Goal: Find specific page/section: Find specific page/section

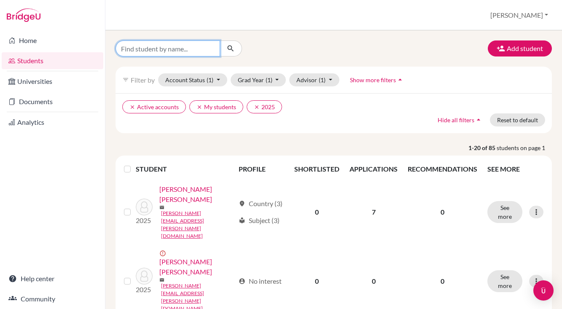
click at [166, 47] on input "Find student by name..." at bounding box center [167, 48] width 105 height 16
type input "[PERSON_NAME]"
click at [231, 48] on button "submit" at bounding box center [231, 48] width 22 height 16
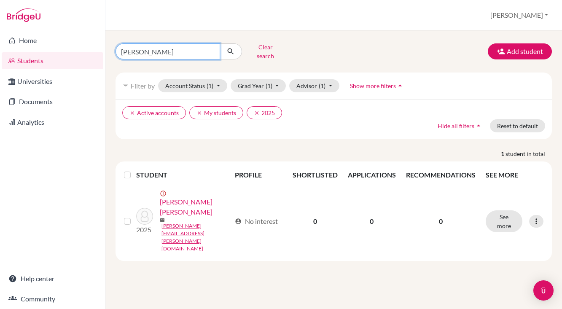
click at [138, 48] on input "[PERSON_NAME]" at bounding box center [167, 51] width 105 height 16
type input "camila"
click at [231, 48] on button "submit" at bounding box center [231, 51] width 22 height 16
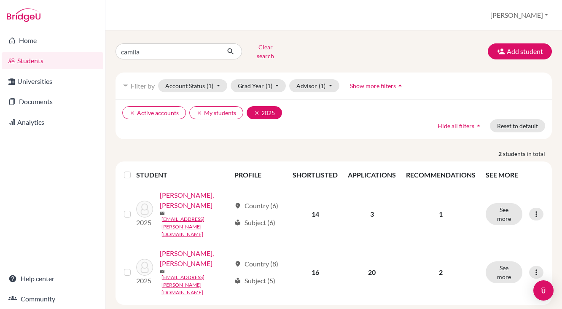
click at [255, 110] on icon "clear" at bounding box center [257, 113] width 6 height 6
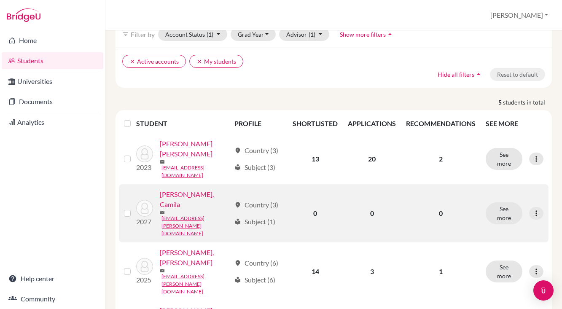
scroll to position [54, 0]
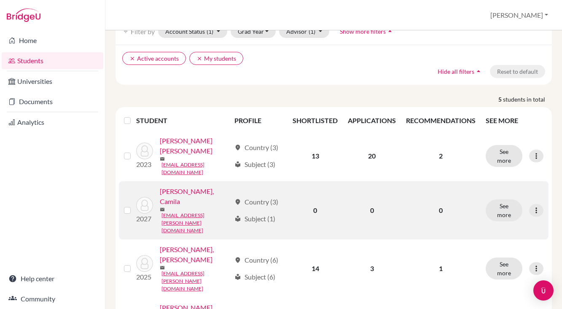
click at [179, 199] on link "[PERSON_NAME], Camila" at bounding box center [195, 196] width 71 height 20
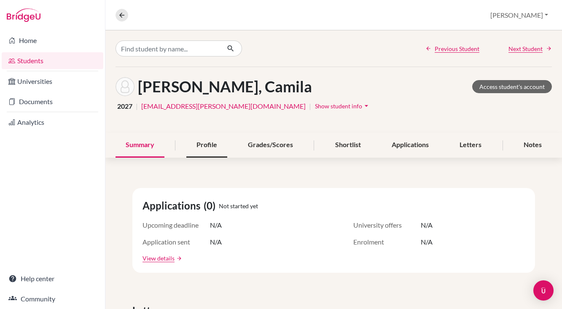
click at [204, 148] on div "Profile" at bounding box center [206, 145] width 41 height 25
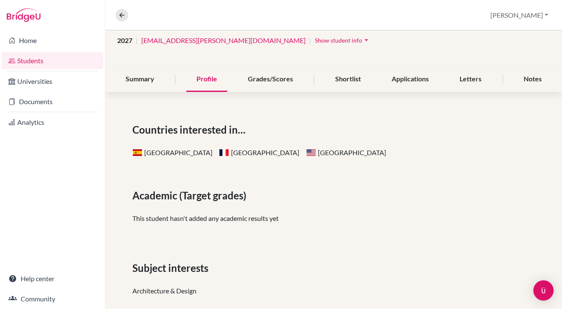
scroll to position [27, 0]
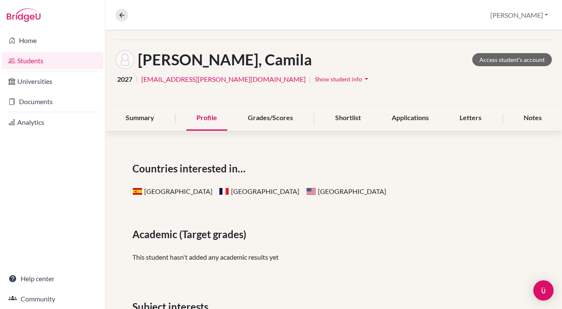
click at [341, 114] on div "Shortlist" at bounding box center [348, 118] width 46 height 25
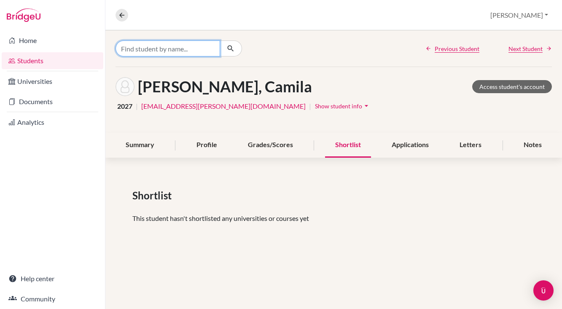
click at [132, 51] on input "Find student by name..." at bounding box center [167, 48] width 105 height 16
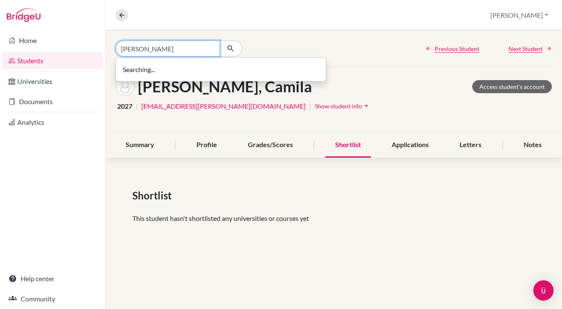
type input "[PERSON_NAME]"
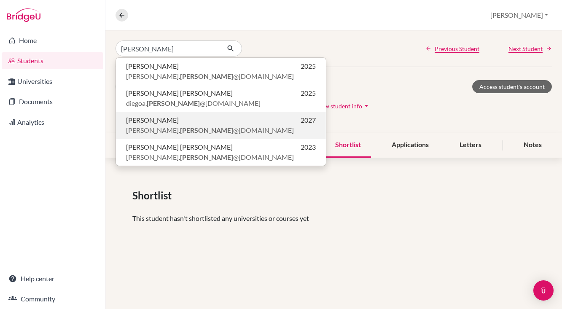
click at [161, 124] on span "[PERSON_NAME]" at bounding box center [152, 120] width 53 height 10
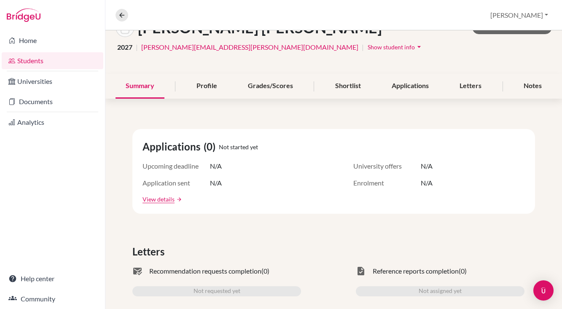
scroll to position [60, 0]
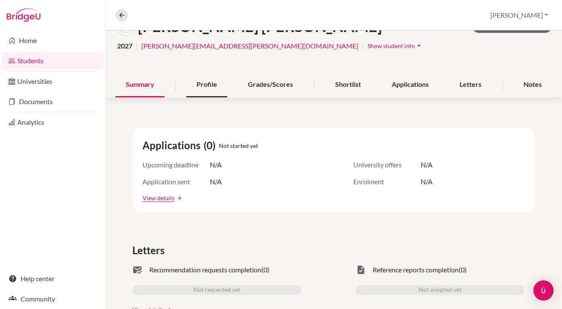
click at [213, 87] on div "Profile" at bounding box center [206, 84] width 41 height 25
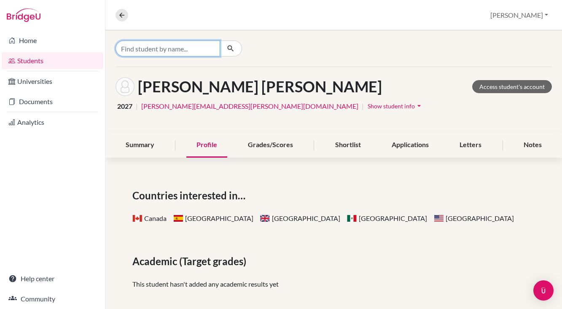
click at [150, 51] on input "Find student by name..." at bounding box center [167, 48] width 105 height 16
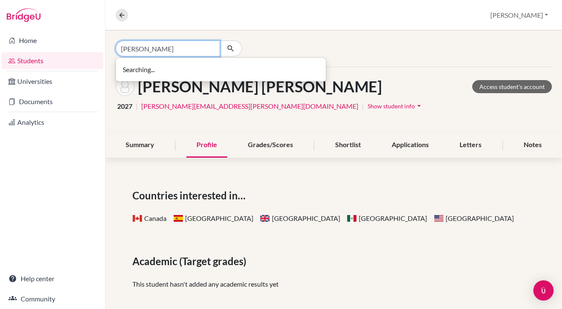
type input "[PERSON_NAME]"
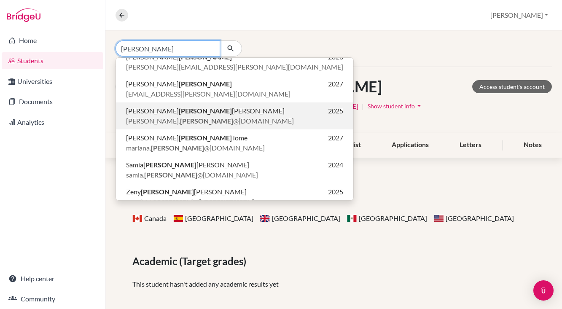
scroll to position [10, 0]
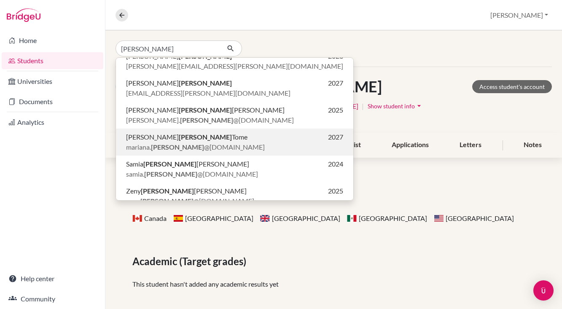
click at [174, 141] on span "[PERSON_NAME] Tome" at bounding box center [186, 137] width 121 height 10
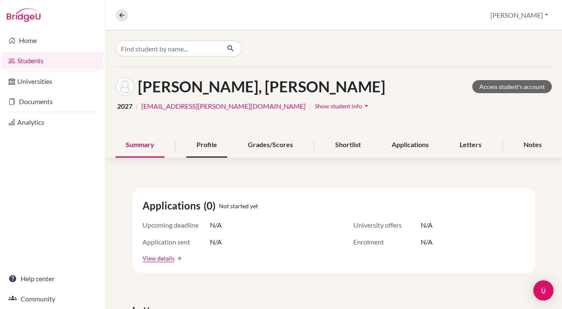
click at [204, 145] on div "Profile" at bounding box center [206, 145] width 41 height 25
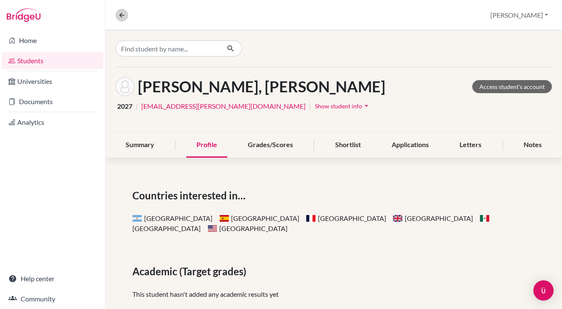
click at [121, 14] on icon at bounding box center [122, 15] width 8 height 8
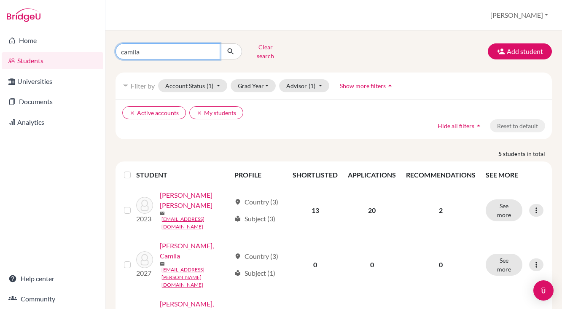
click at [211, 49] on input "camila" at bounding box center [167, 51] width 105 height 16
